Goal: Task Accomplishment & Management: Manage account settings

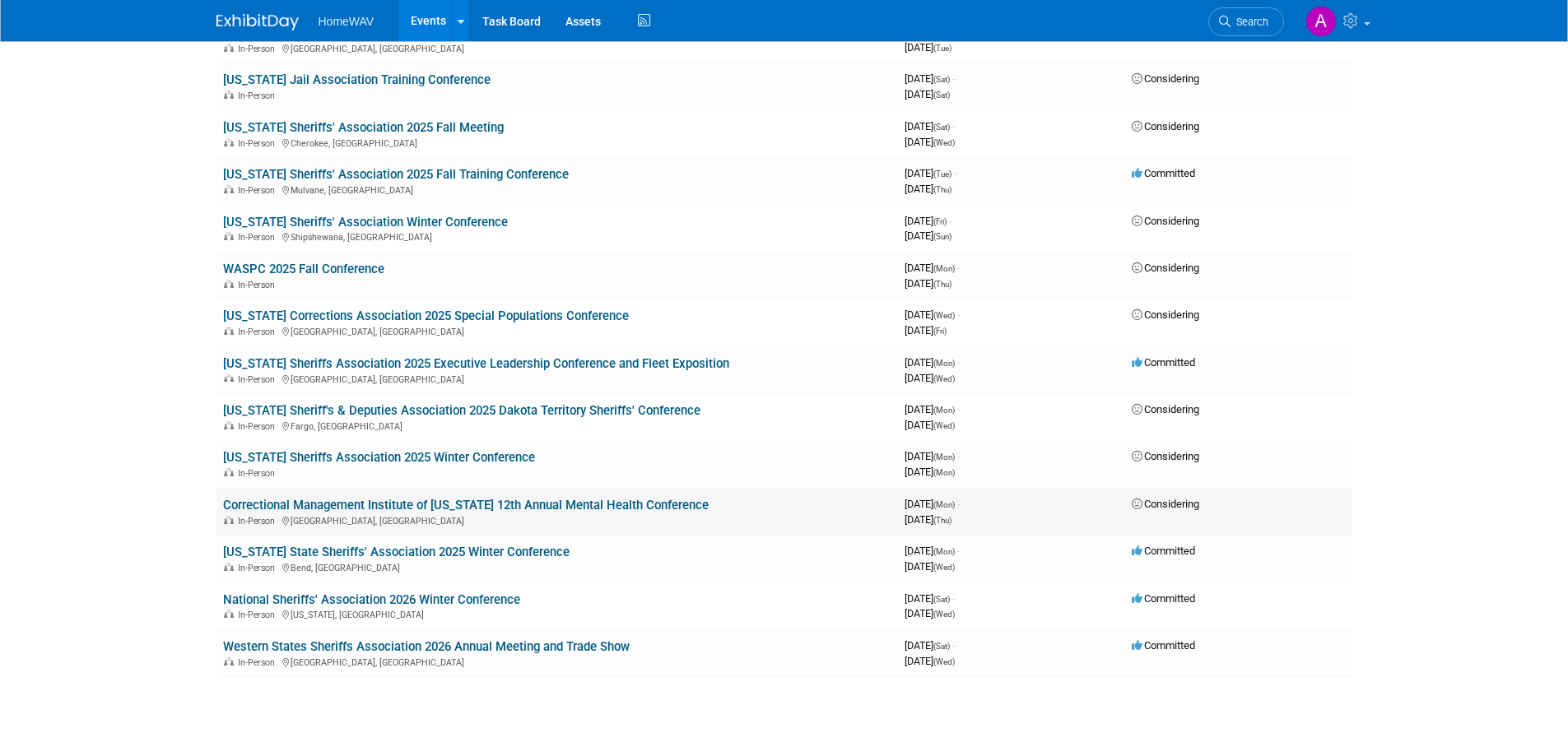
scroll to position [1096, 0]
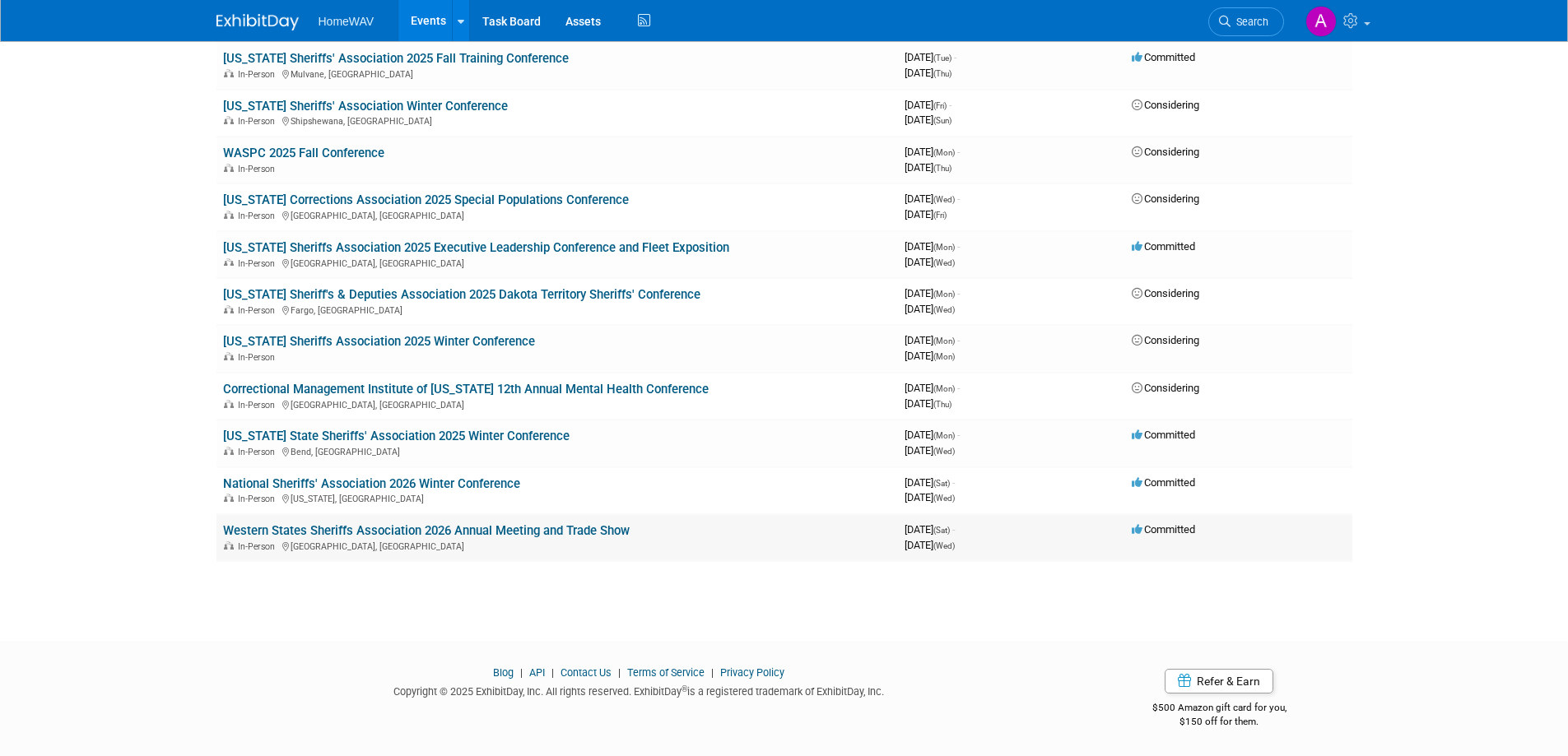
click at [423, 532] on link "Western States Sheriffs Association 2026 Annual Meeting and Trade Show" at bounding box center [426, 530] width 407 height 15
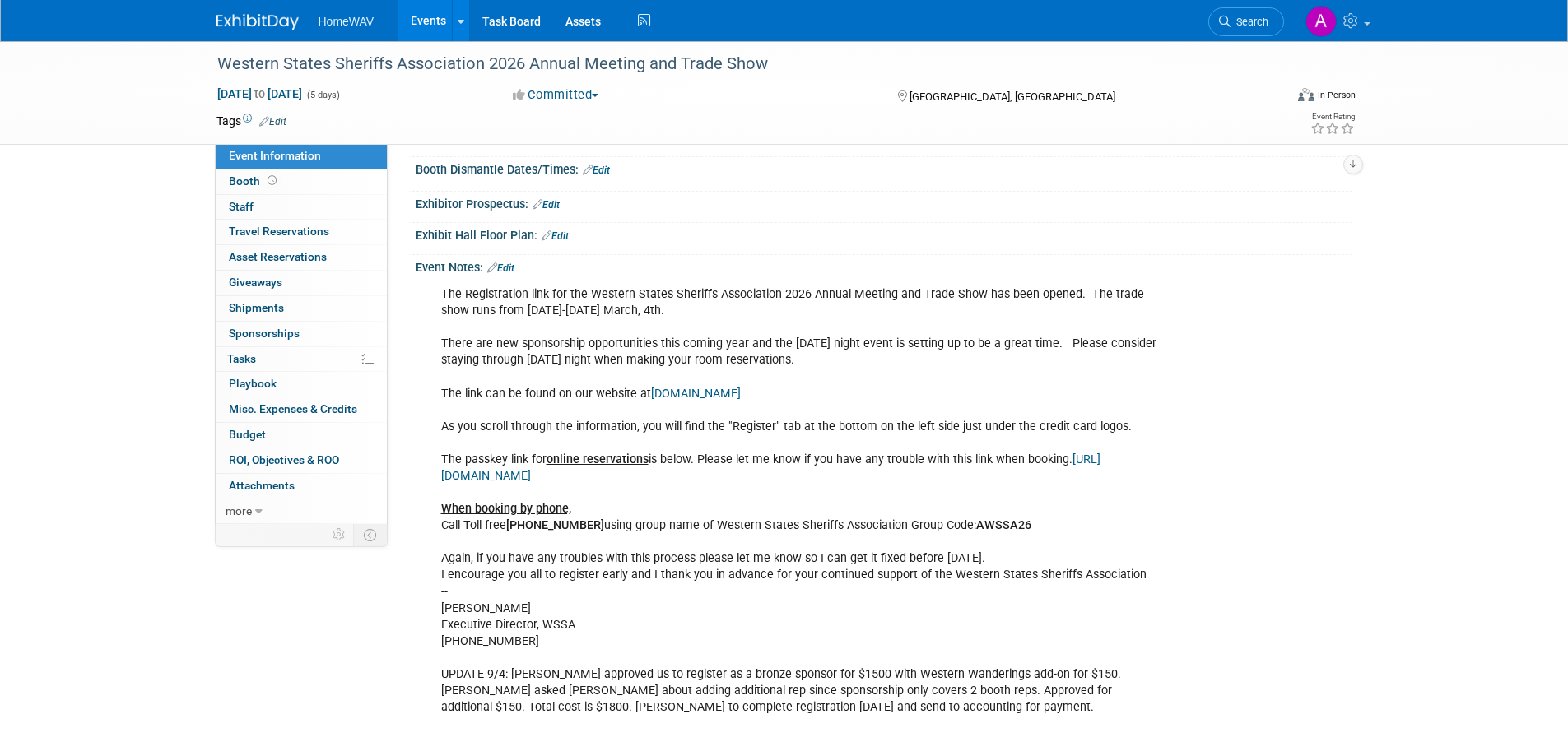
scroll to position [391, 0]
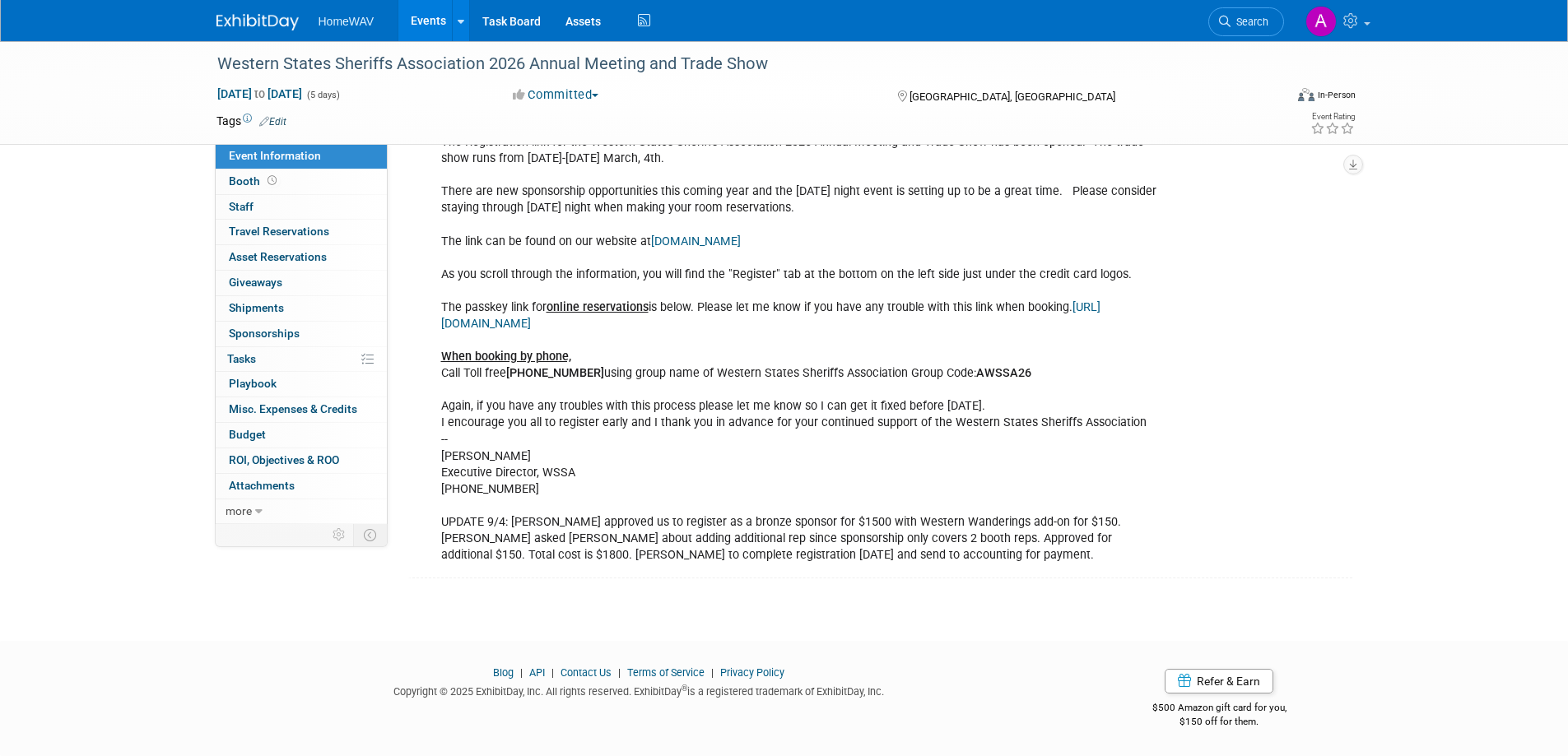
click at [540, 537] on div "The Registration link for the Western States Sheriffs Association 2026 Annual M…" at bounding box center [800, 349] width 741 height 446
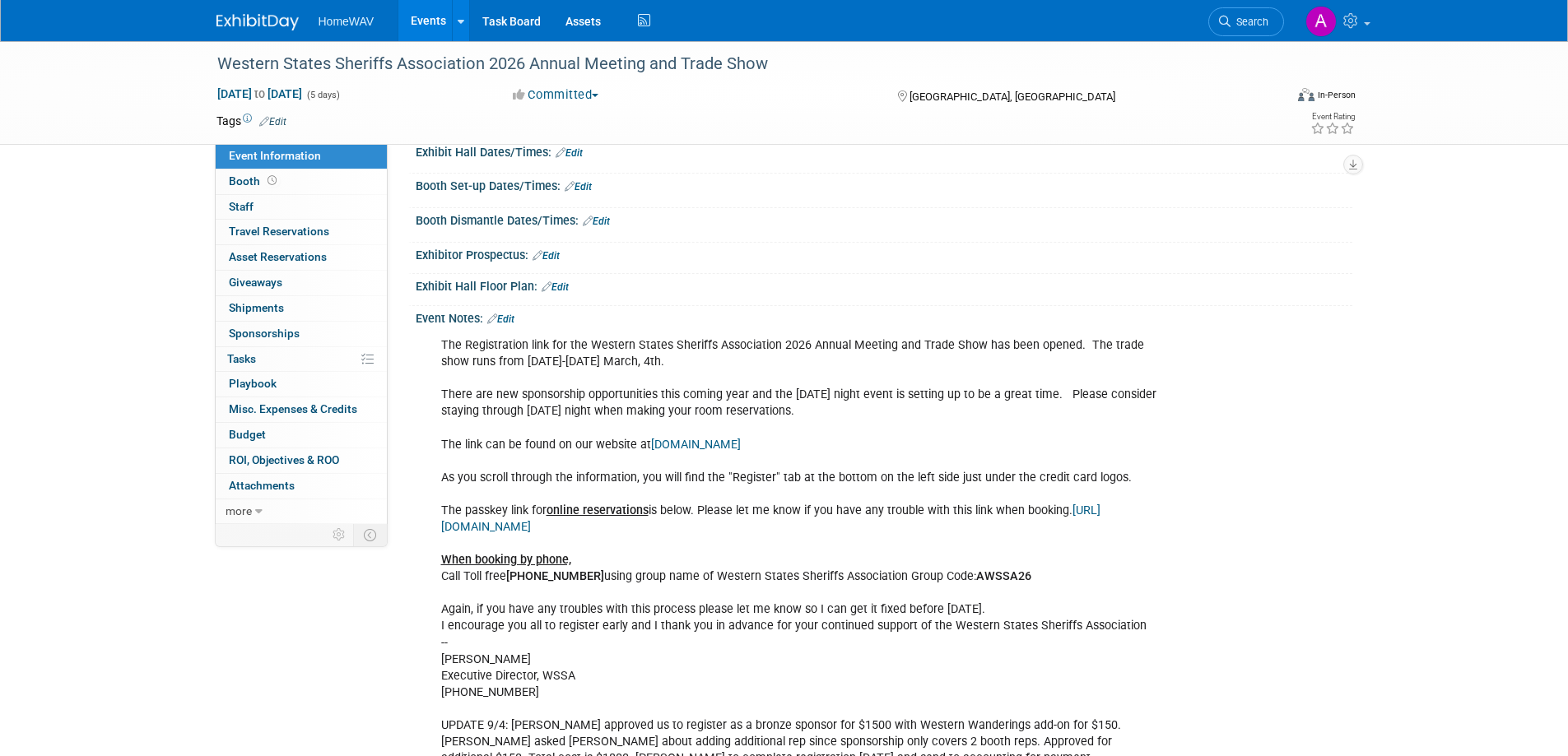
scroll to position [143, 0]
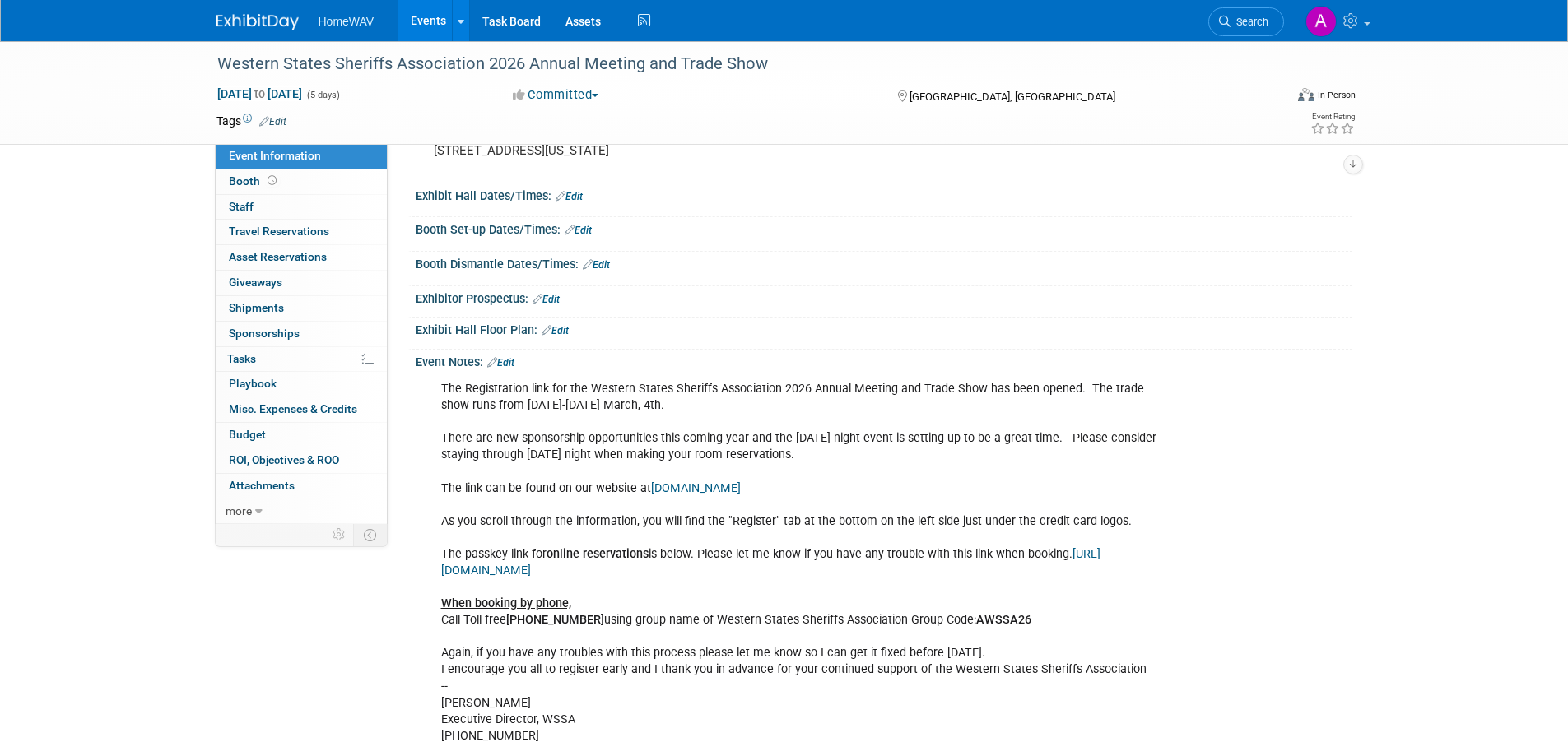
click at [510, 362] on link "Edit" at bounding box center [501, 363] width 27 height 12
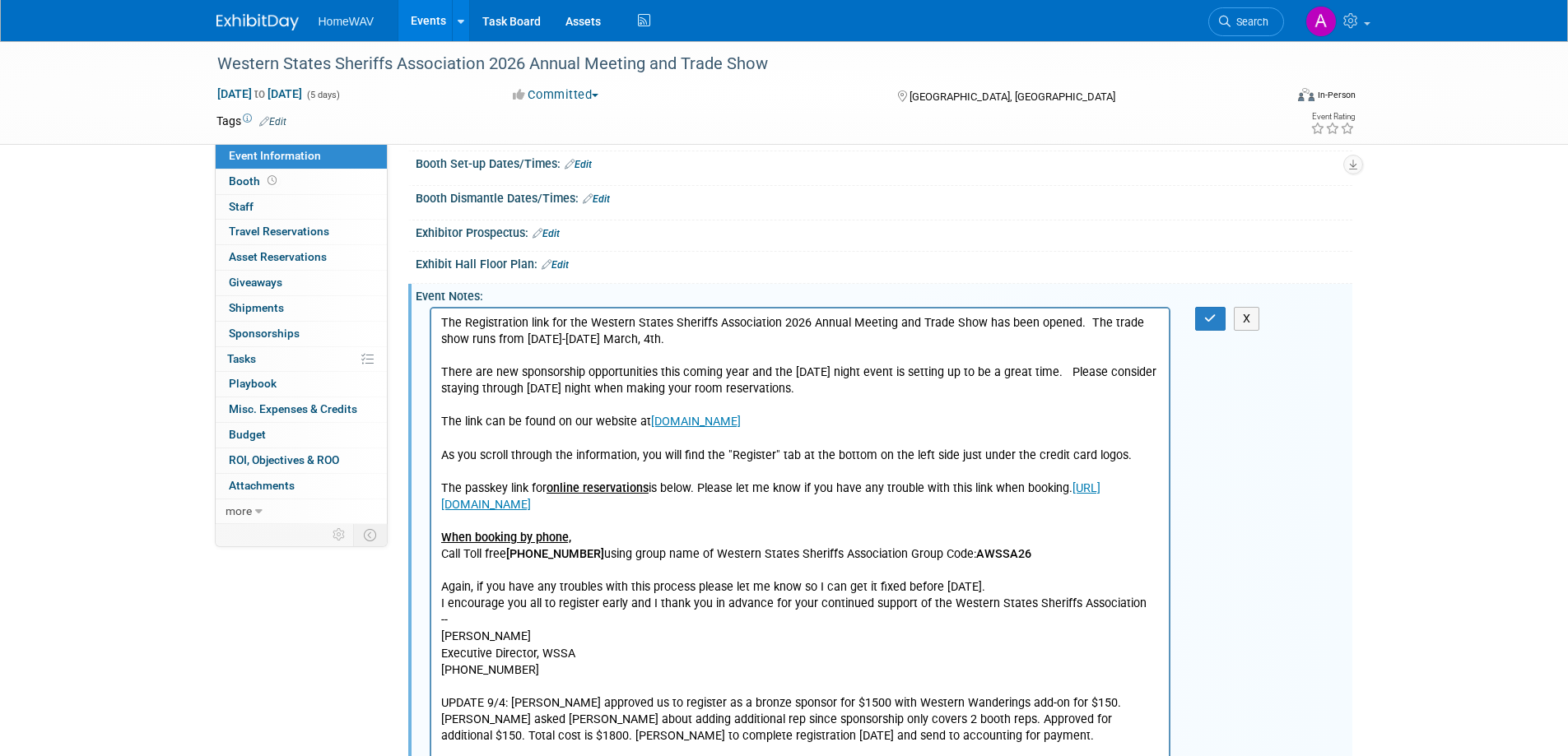
scroll to position [432, 0]
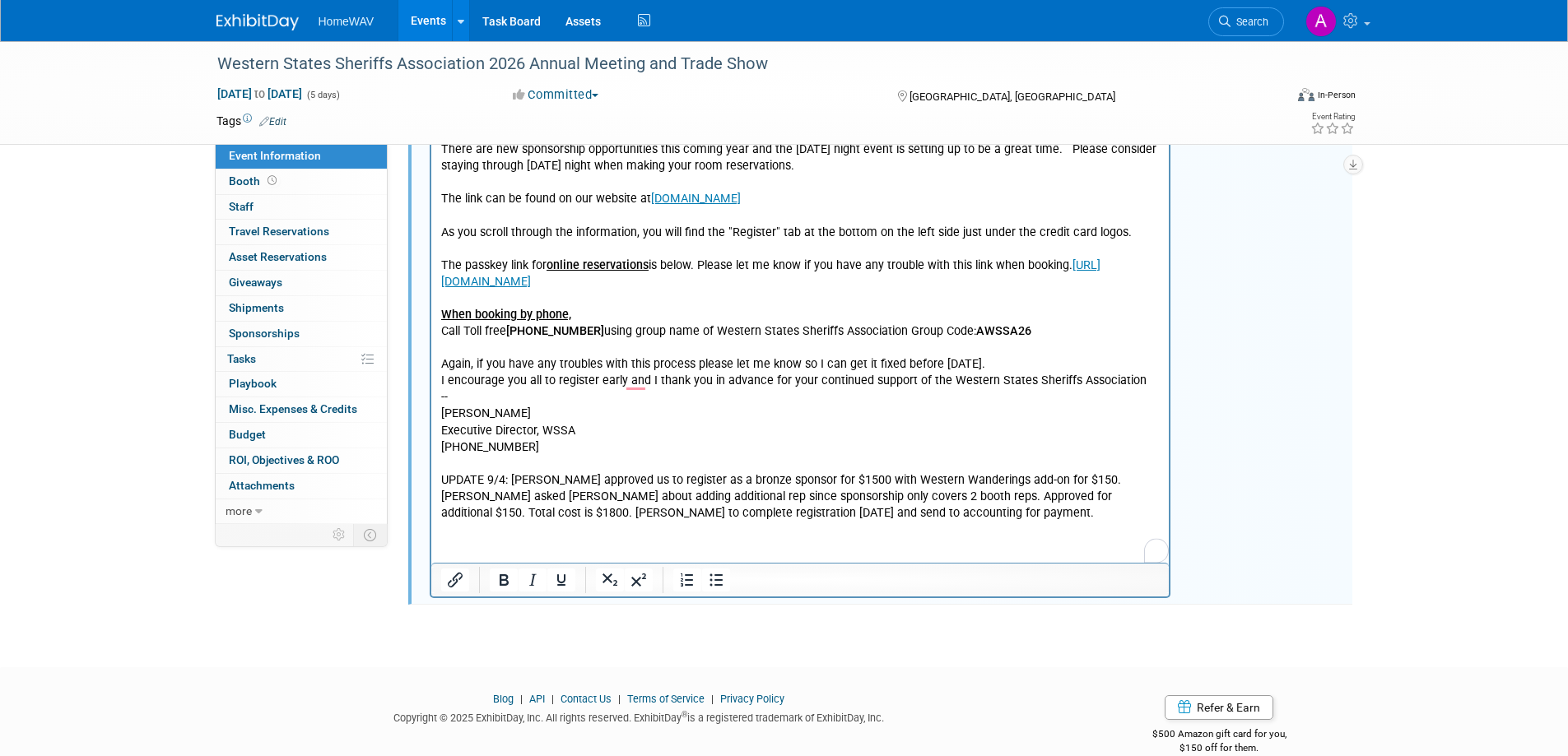
click at [895, 518] on p "The Registration link for the Western States Sheriffs Association 2026 Annual M…" at bounding box center [800, 306] width 719 height 429
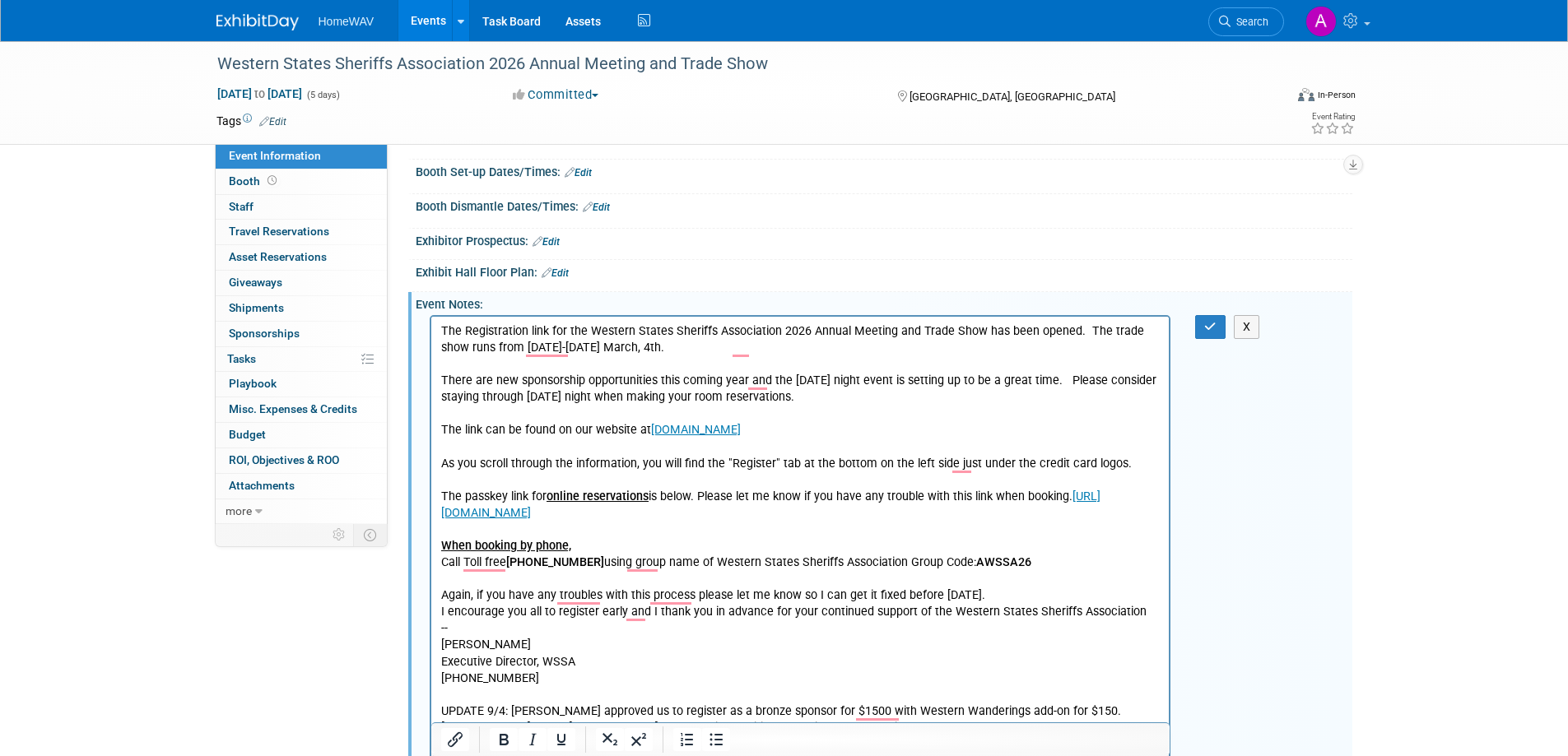
scroll to position [185, 0]
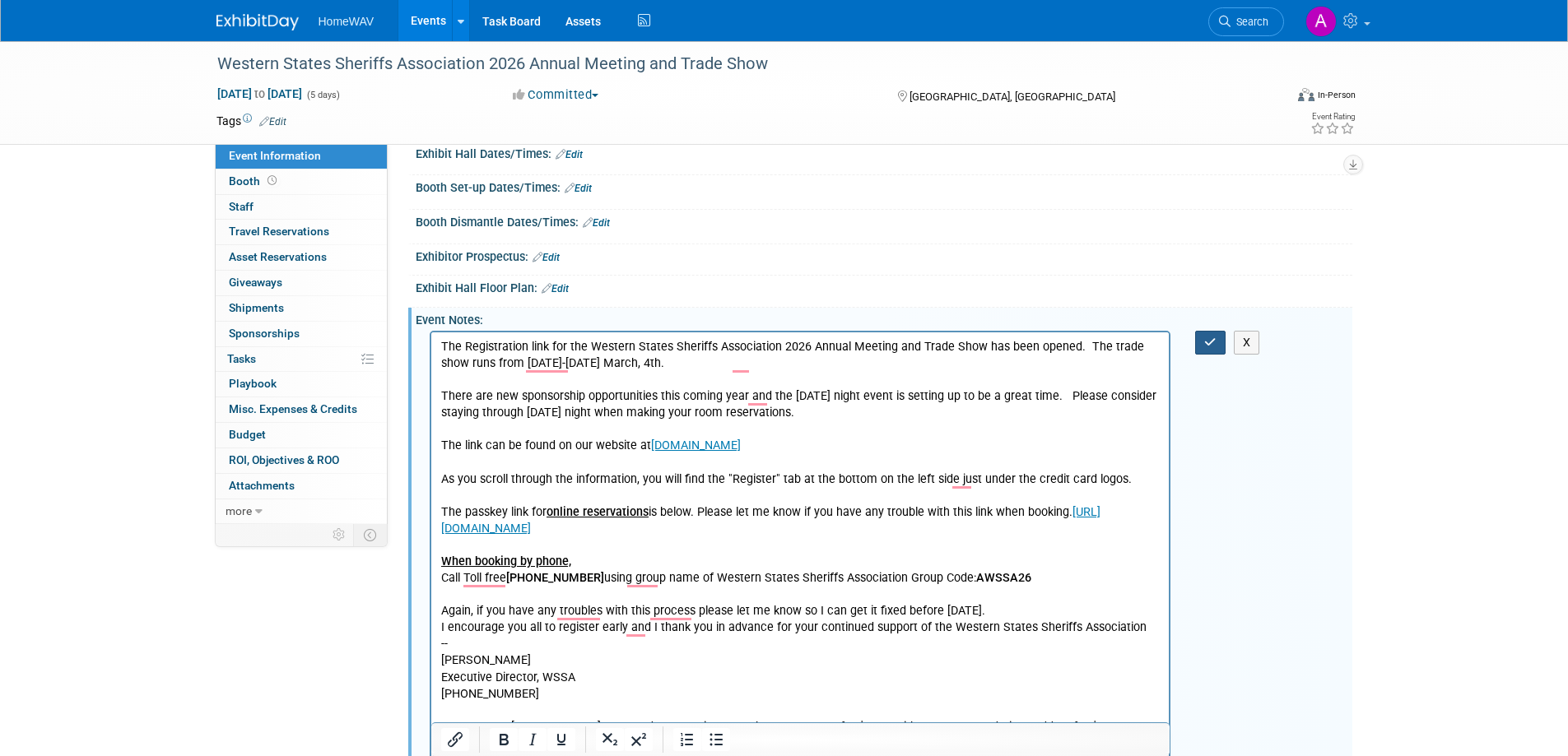
click at [1214, 343] on icon "button" at bounding box center [1209, 342] width 13 height 12
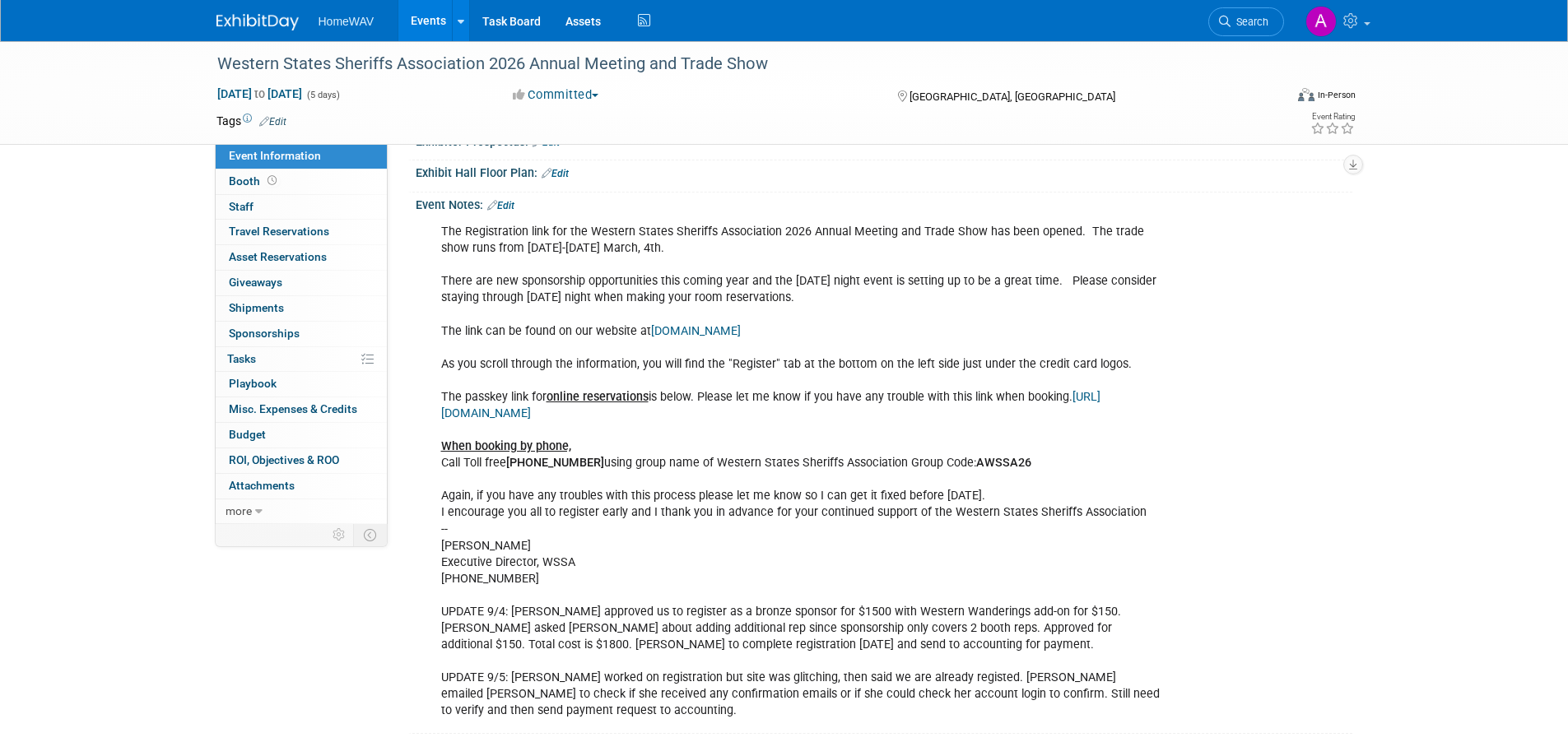
scroll to position [0, 0]
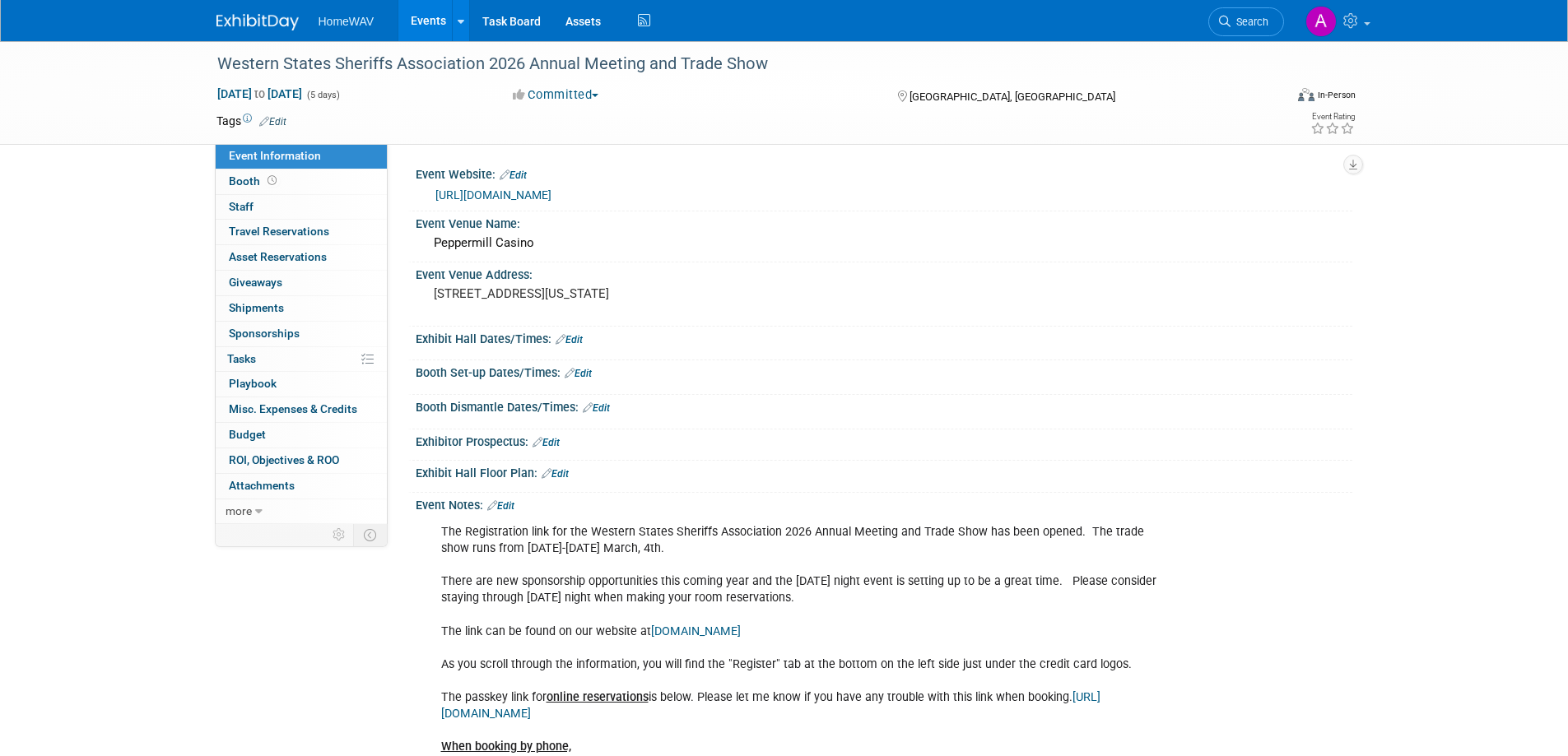
click at [418, 14] on link "Events" at bounding box center [428, 20] width 60 height 41
